Goal: Connect with others: Connect with others

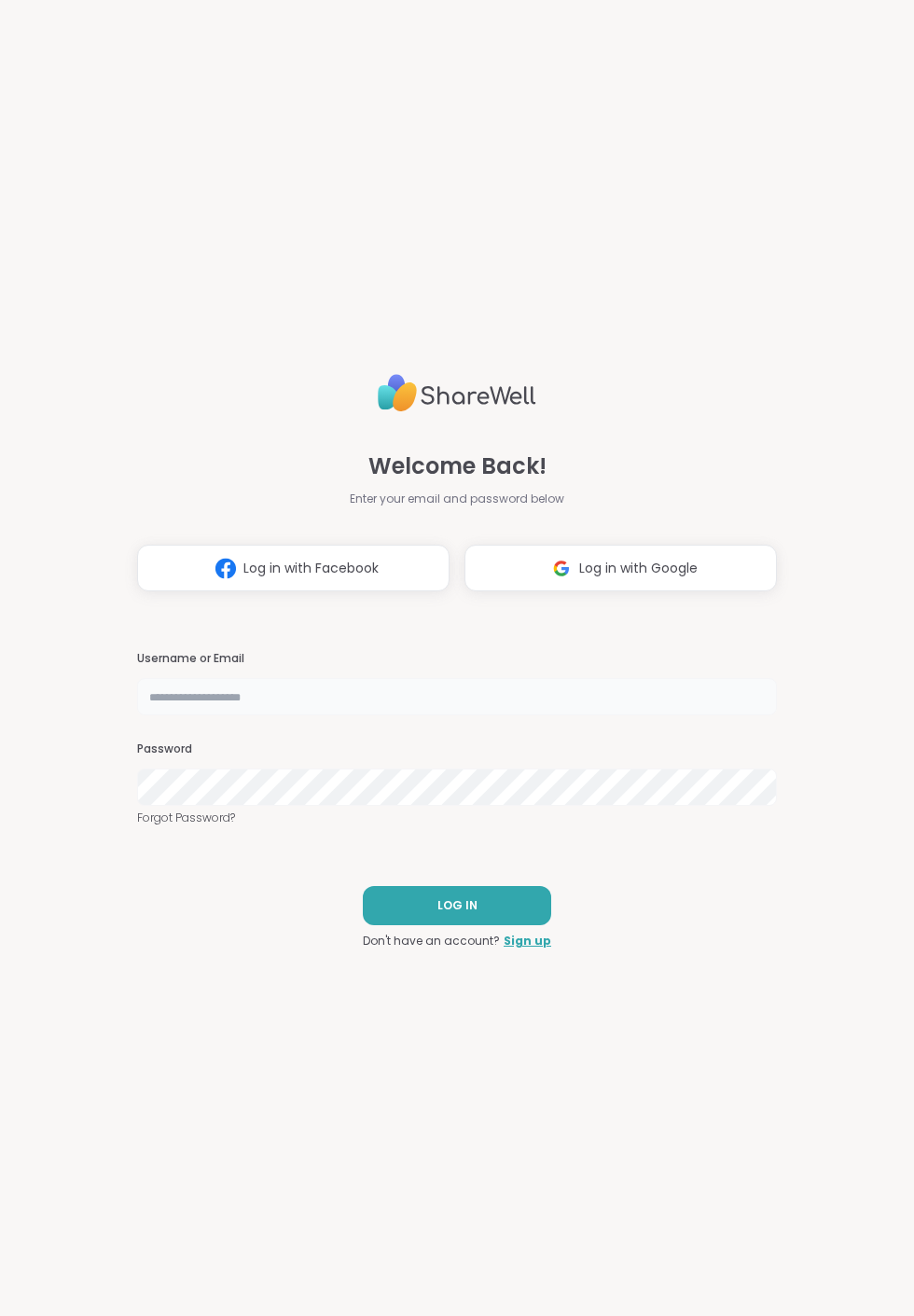
click at [201, 688] on input "text" at bounding box center [457, 696] width 640 height 37
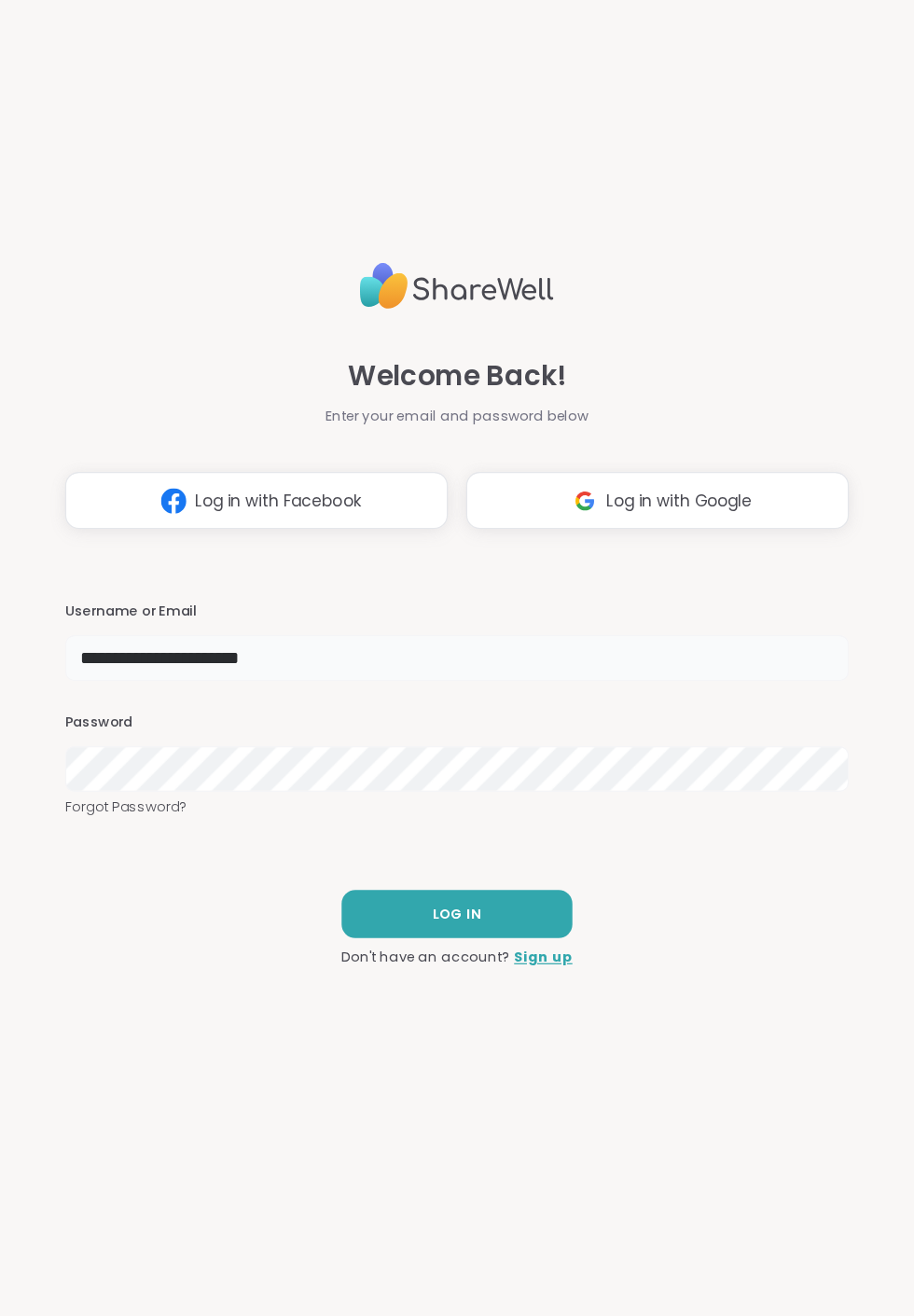
type input "**********"
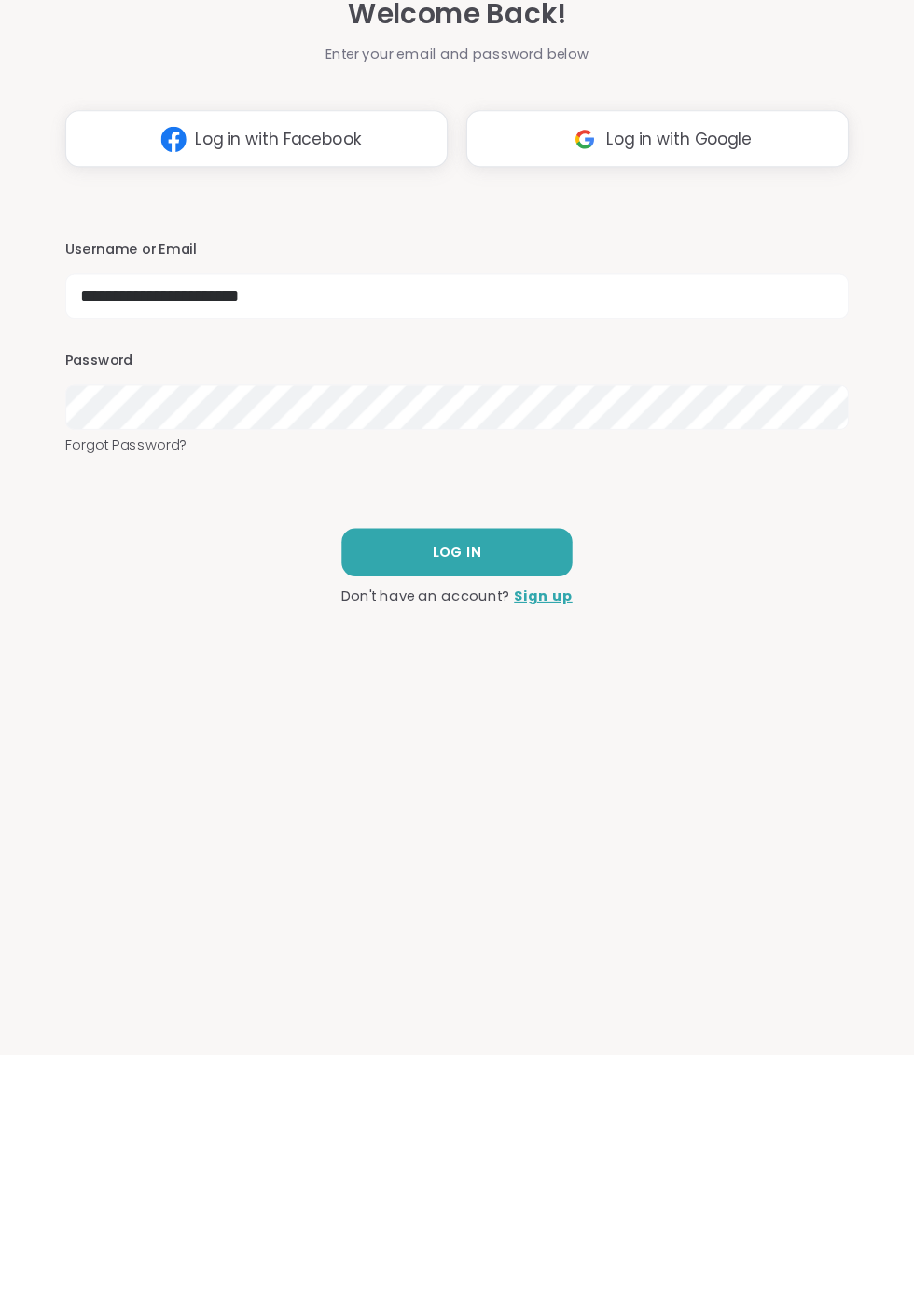
scroll to position [52, 0]
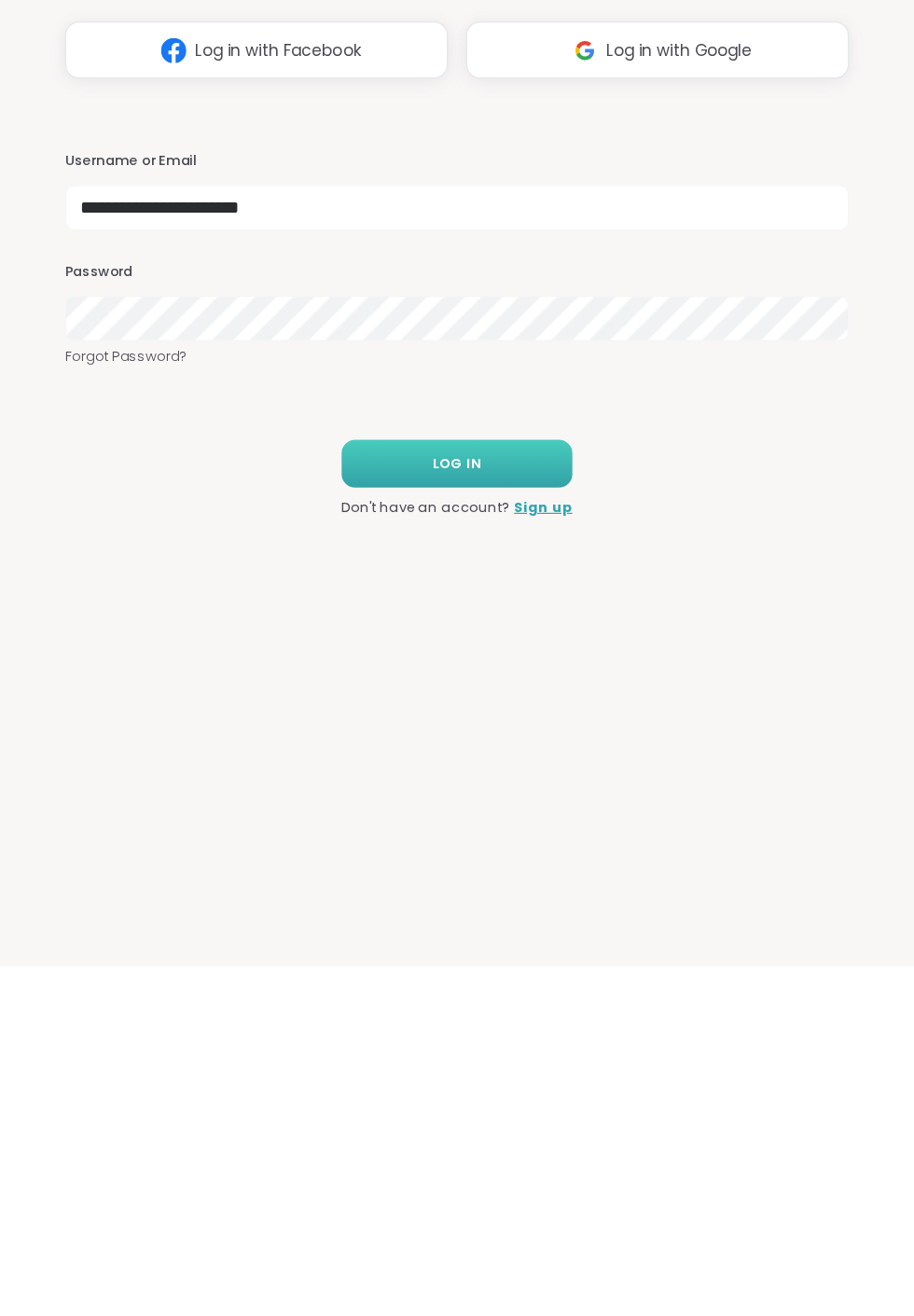
click at [475, 897] on span "LOG IN" at bounding box center [457, 905] width 40 height 17
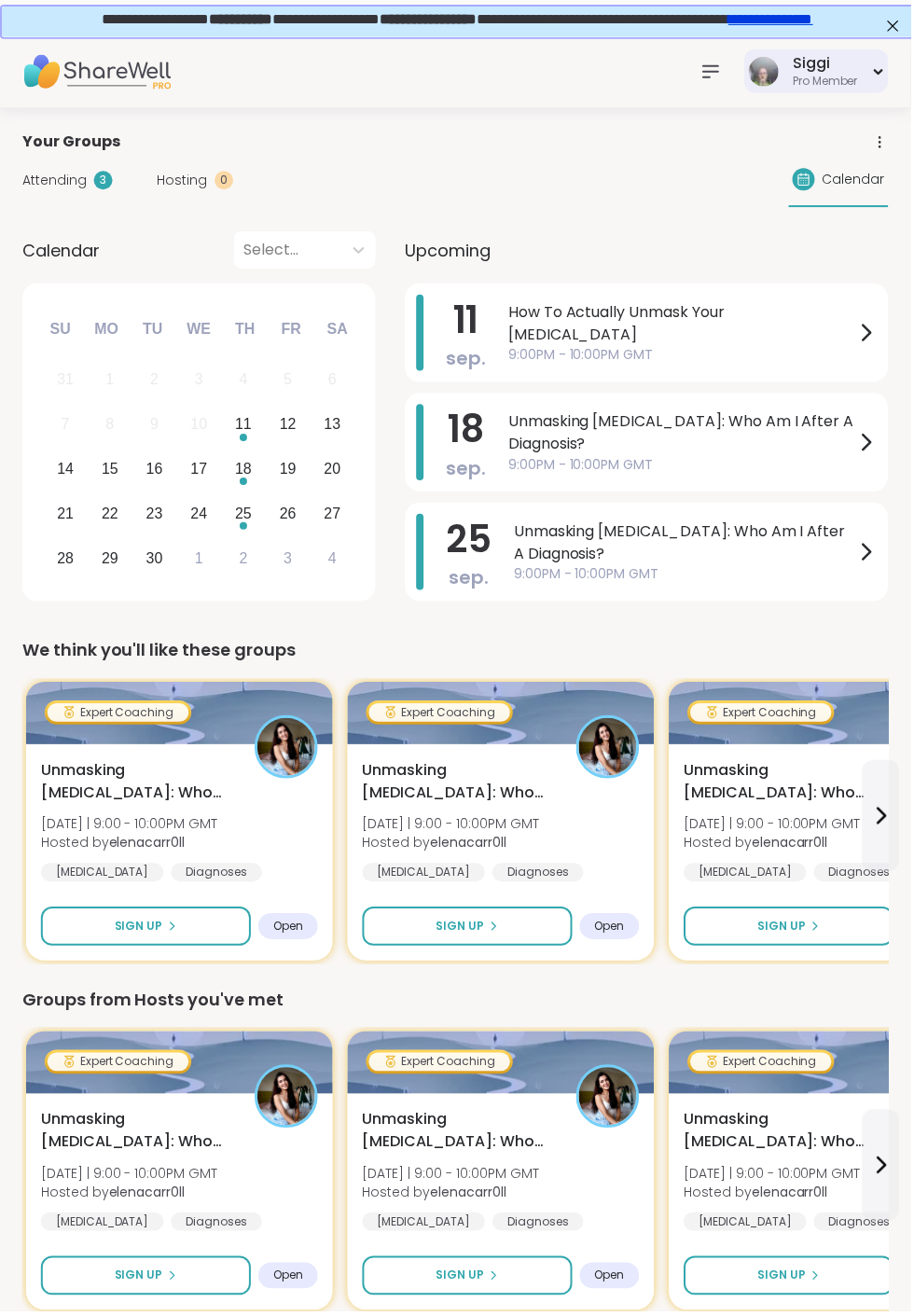
click at [861, 90] on div "Pro Member" at bounding box center [828, 82] width 65 height 16
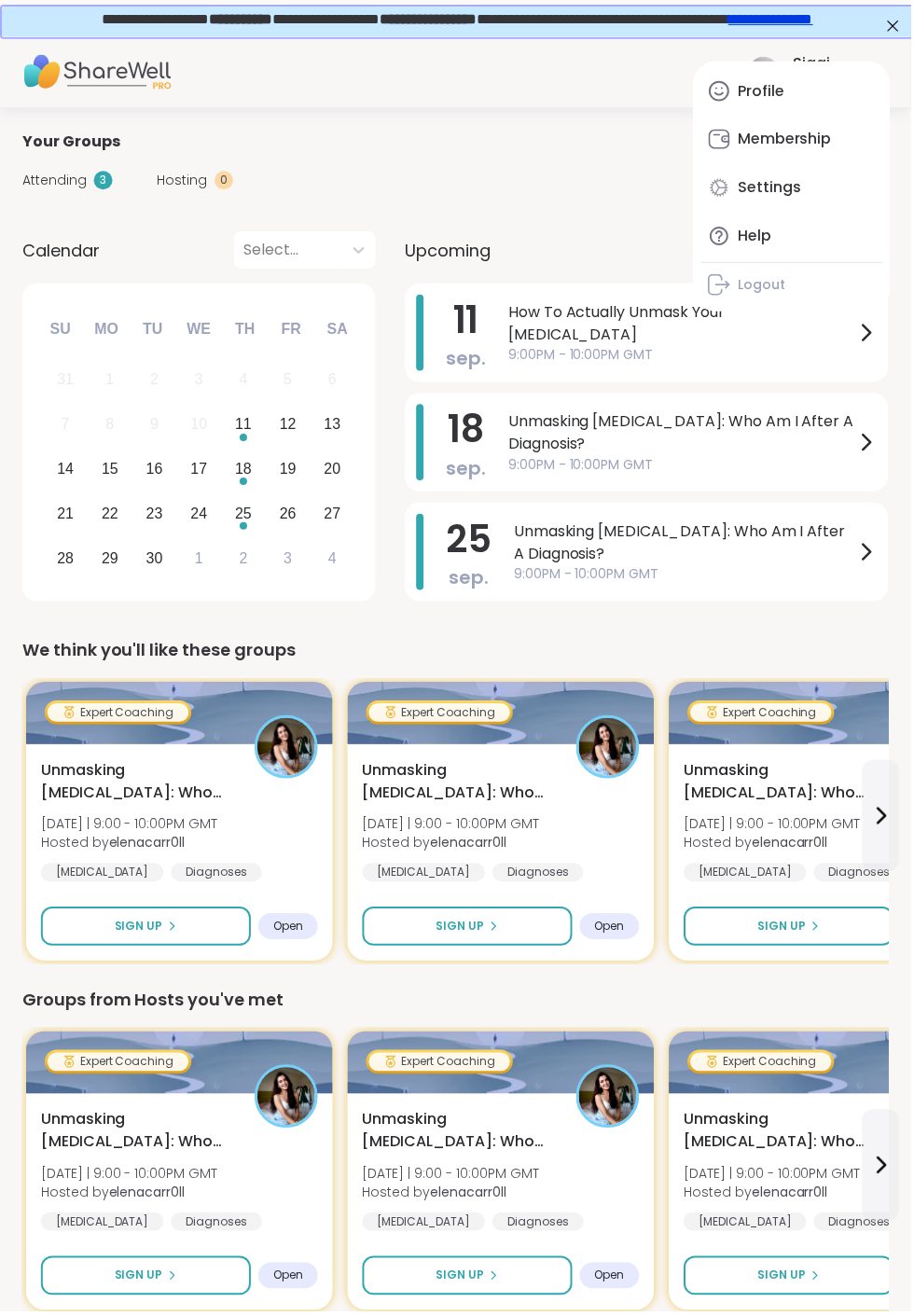
click at [702, 269] on div "Upcoming" at bounding box center [648, 251] width 485 height 37
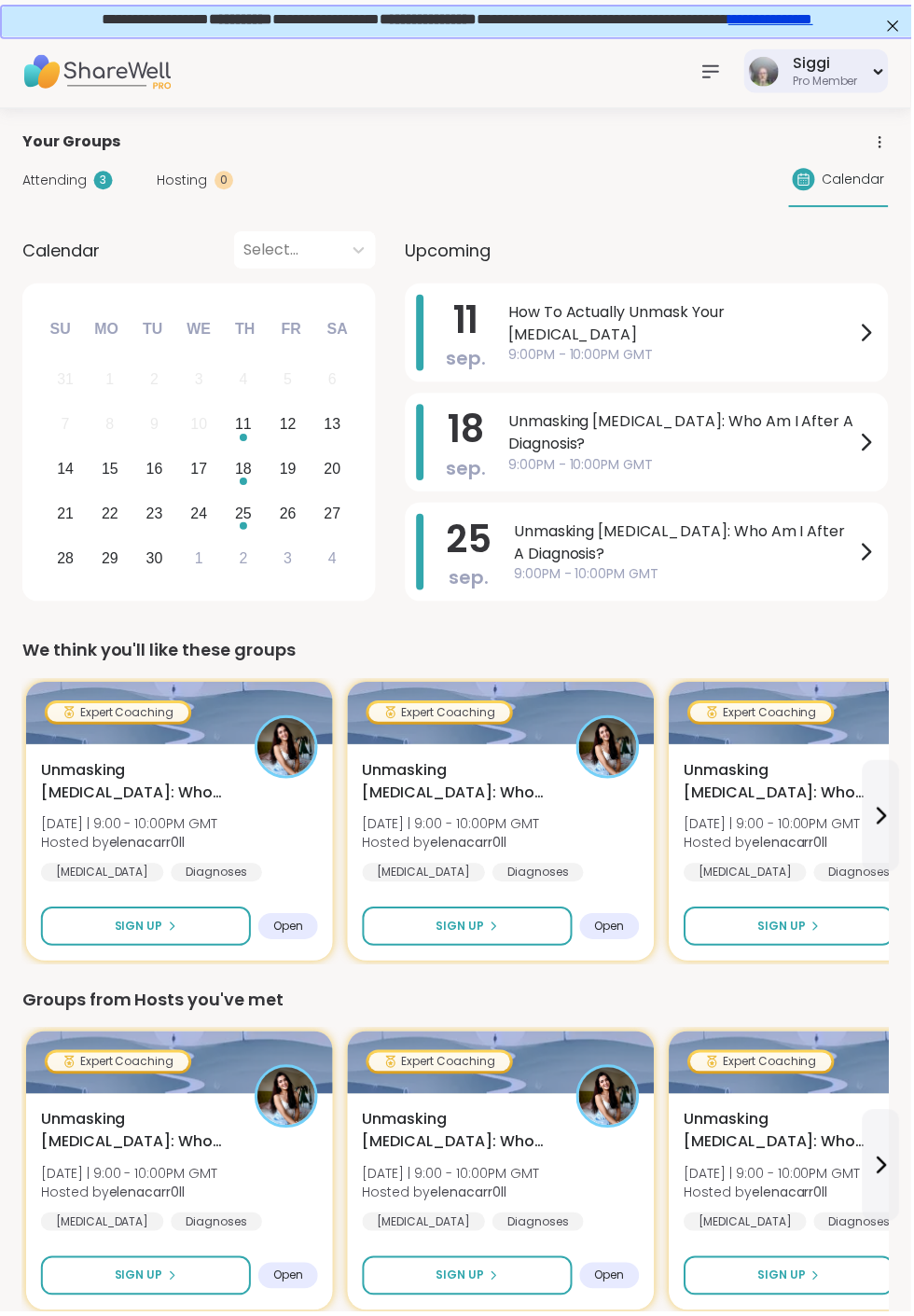
click at [888, 76] on icon at bounding box center [882, 72] width 12 height 8
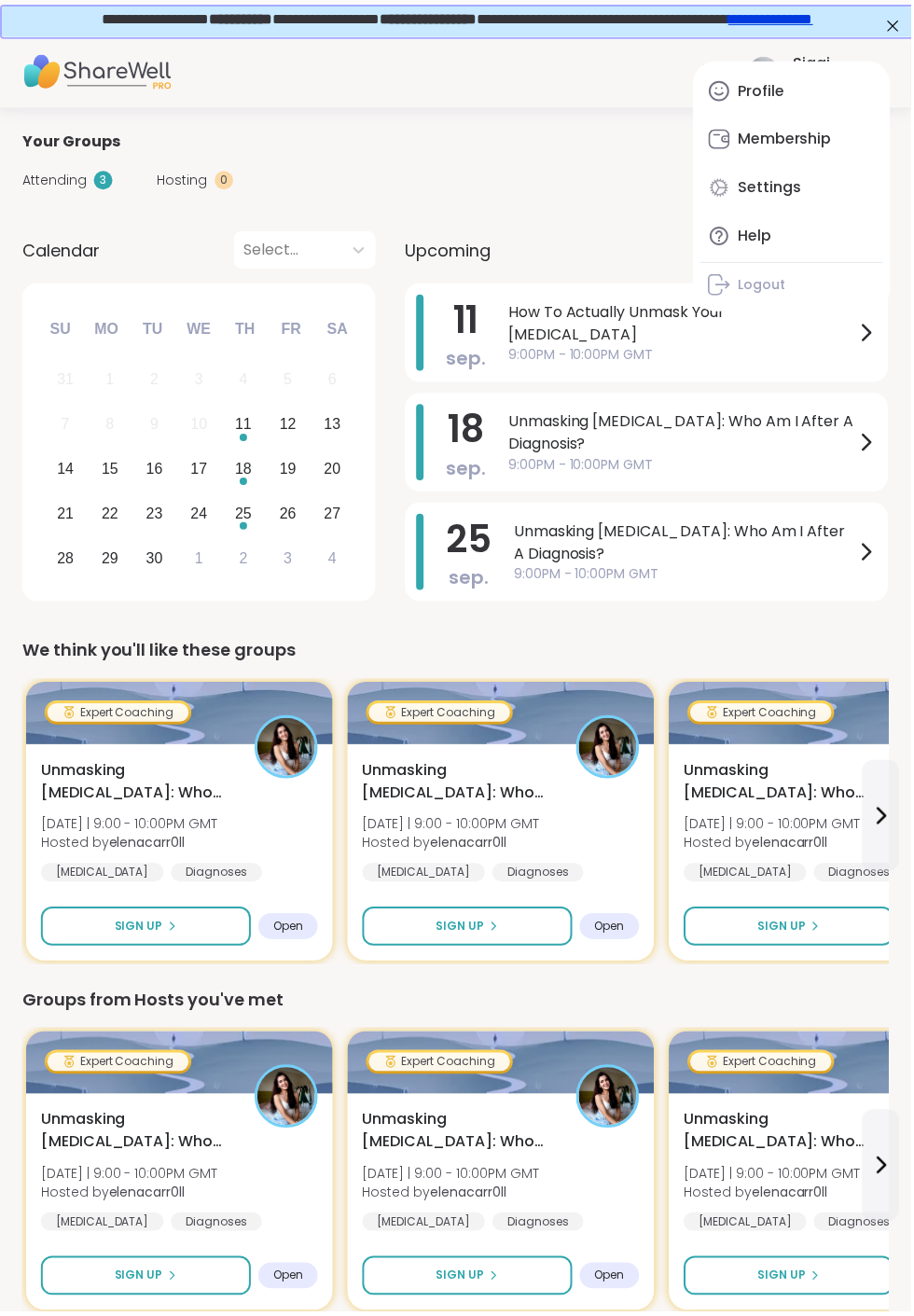
click at [602, 170] on div "Attending 3 Hosting 0 Calendar" at bounding box center [457, 180] width 870 height 54
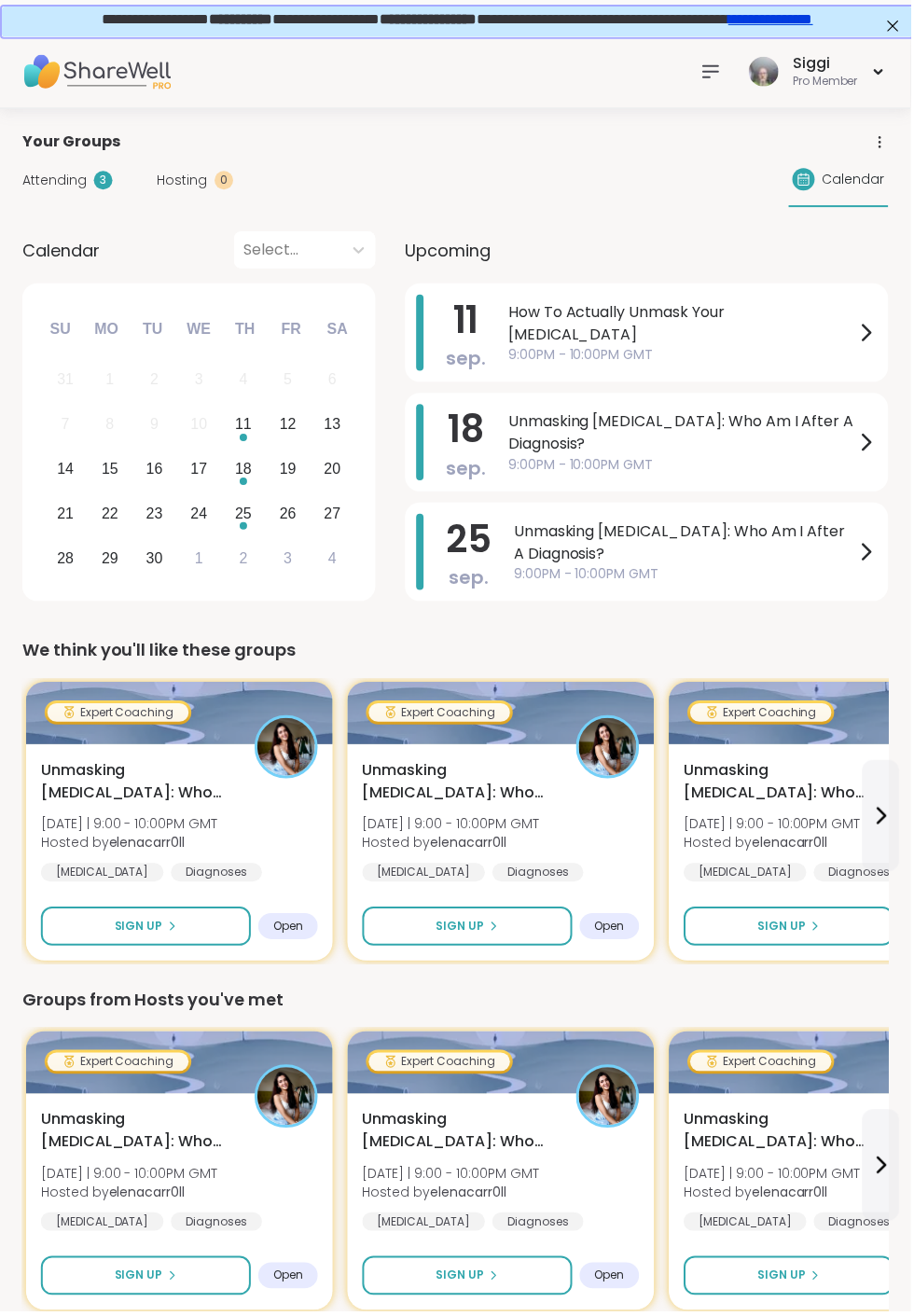
click at [713, 72] on icon at bounding box center [713, 71] width 15 height 11
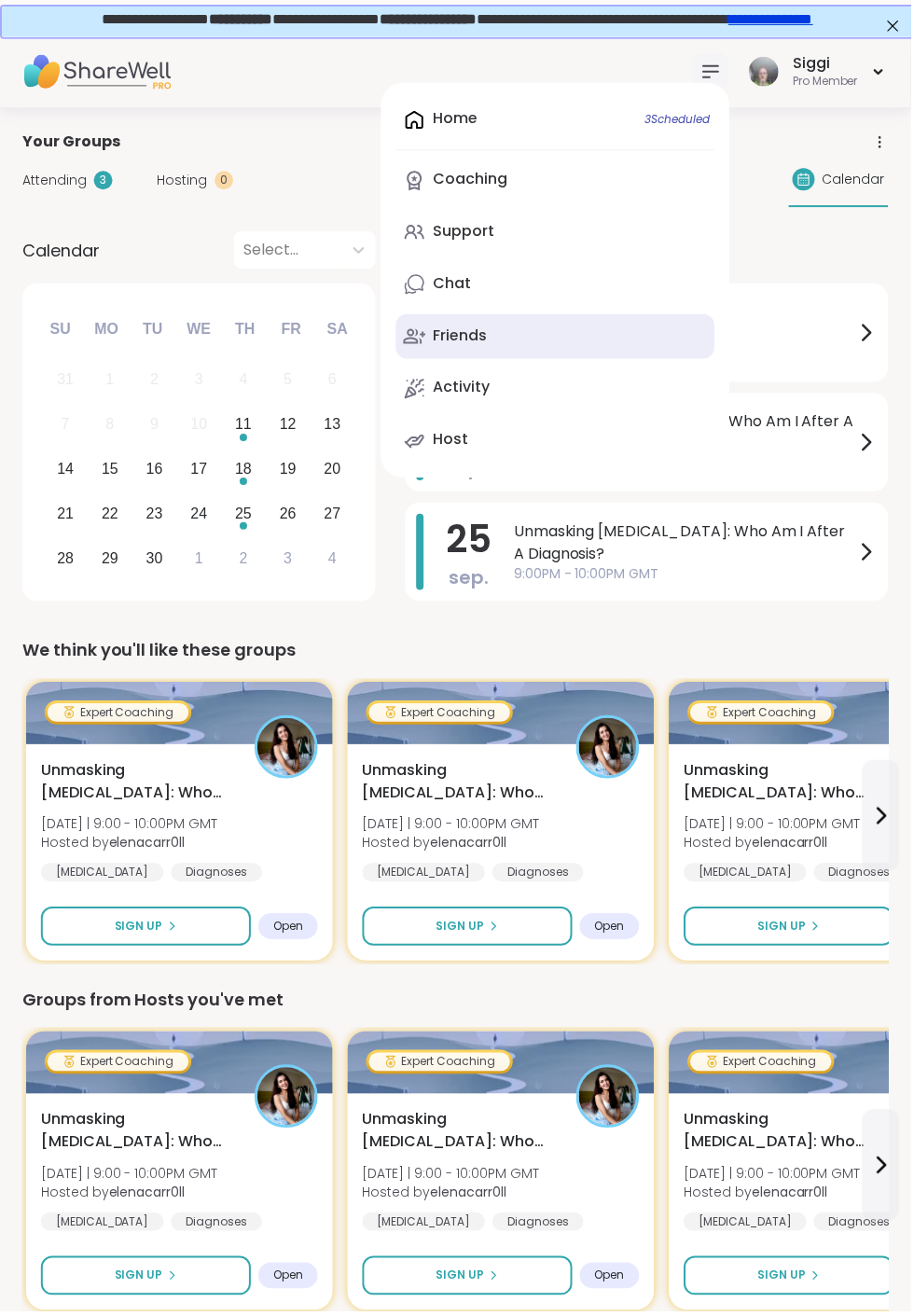
click at [459, 337] on div "Friends" at bounding box center [461, 336] width 54 height 21
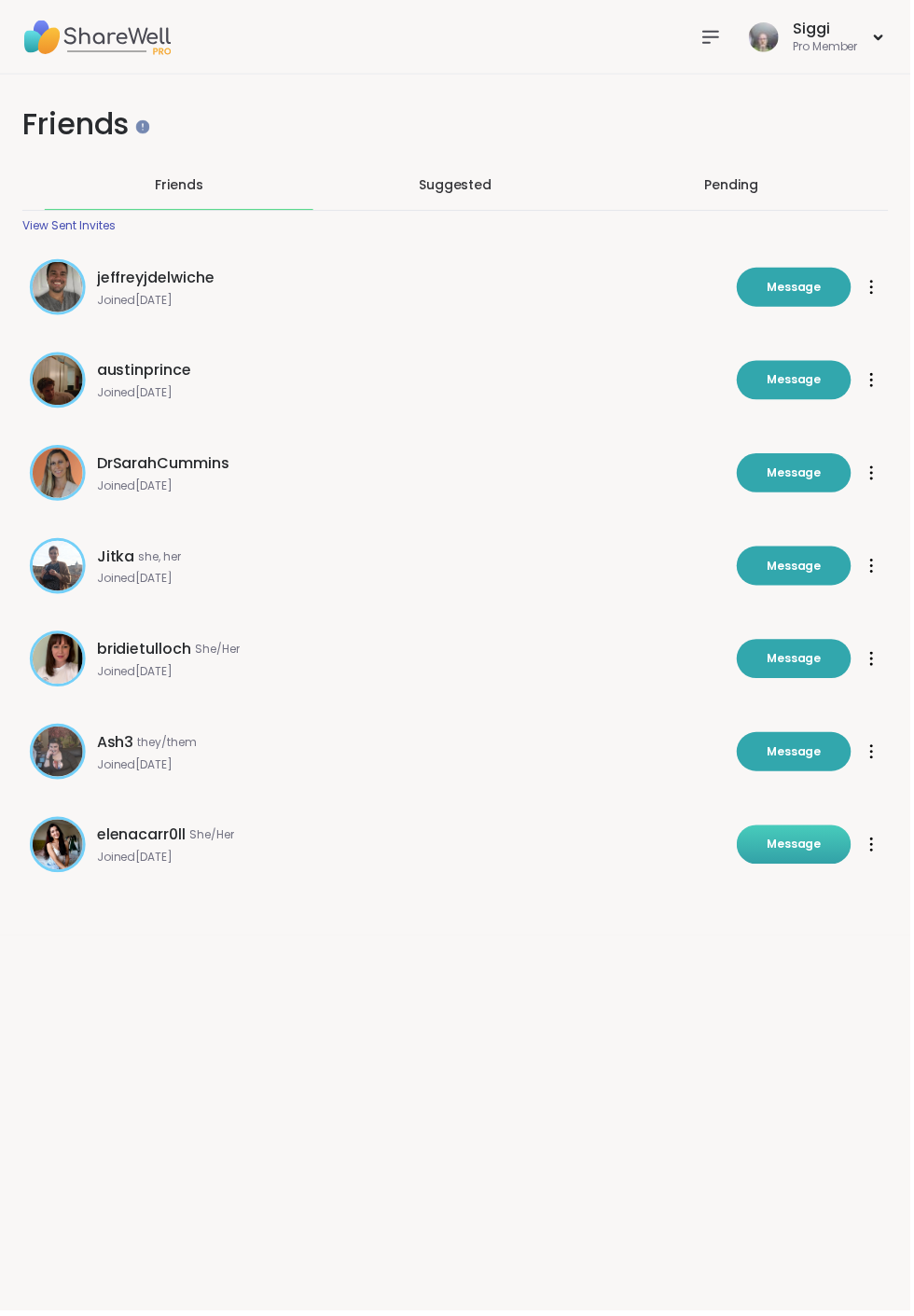
click at [793, 846] on span "Message" at bounding box center [797, 848] width 55 height 17
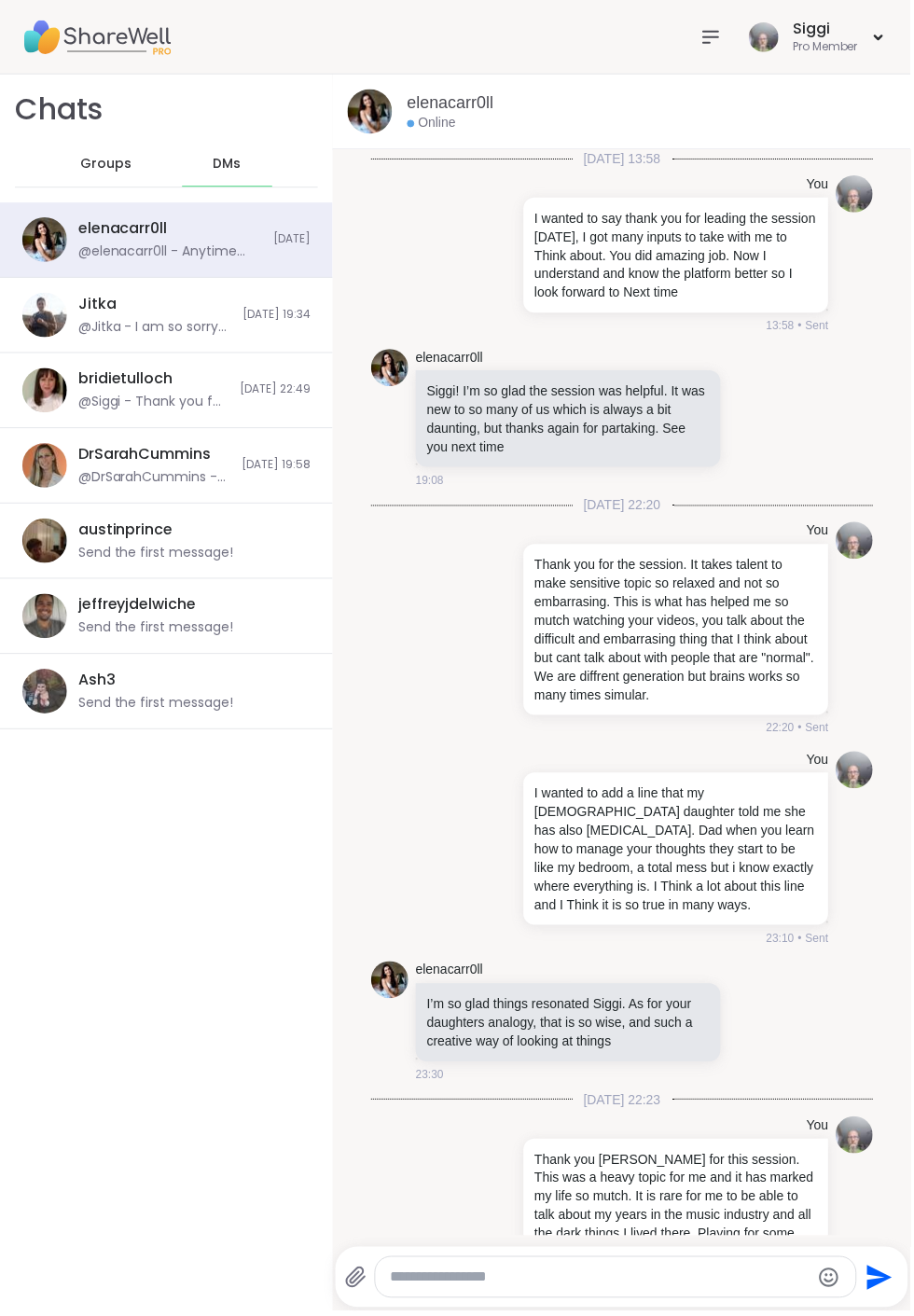
scroll to position [3589, 0]
